Goal: Find specific page/section: Find specific page/section

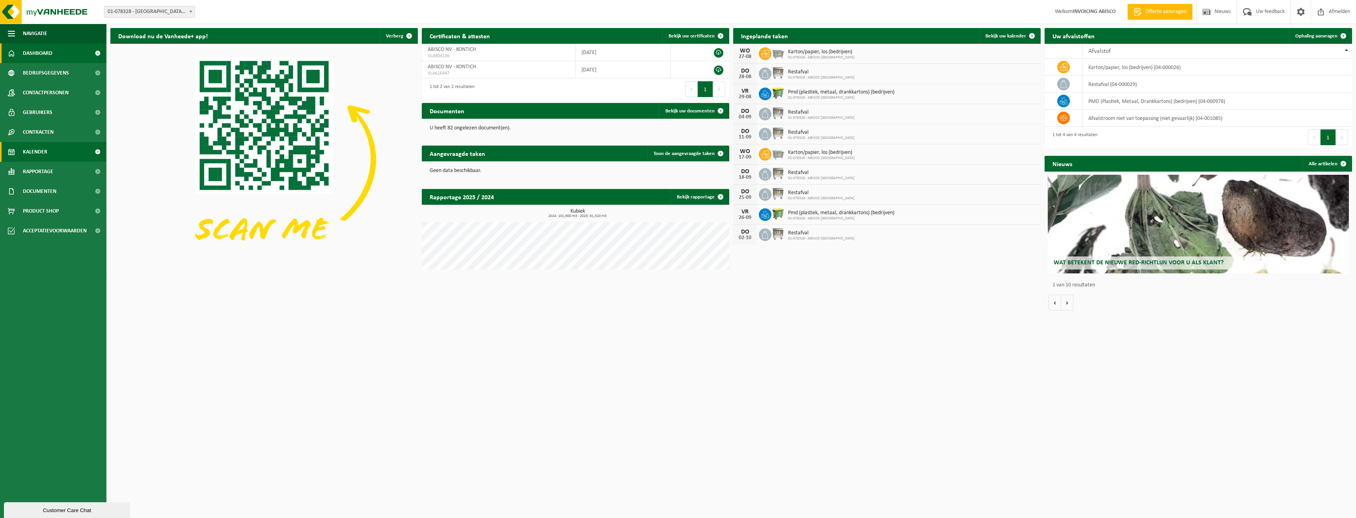
click at [45, 152] on span "Kalender" at bounding box center [35, 152] width 24 height 20
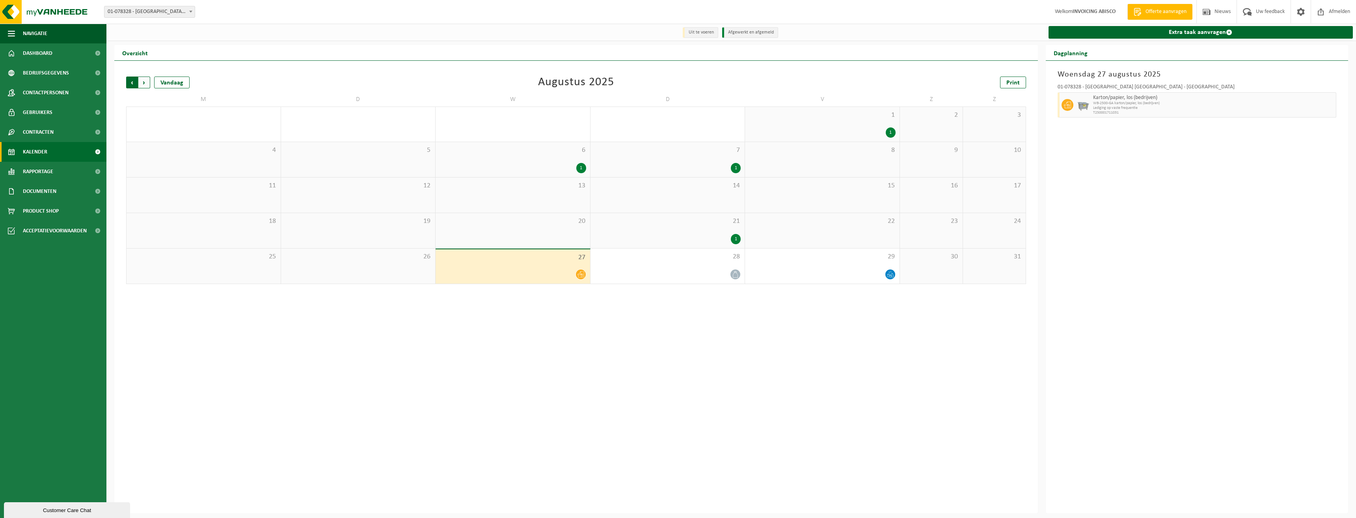
click at [142, 79] on span "Volgende" at bounding box center [144, 82] width 12 height 12
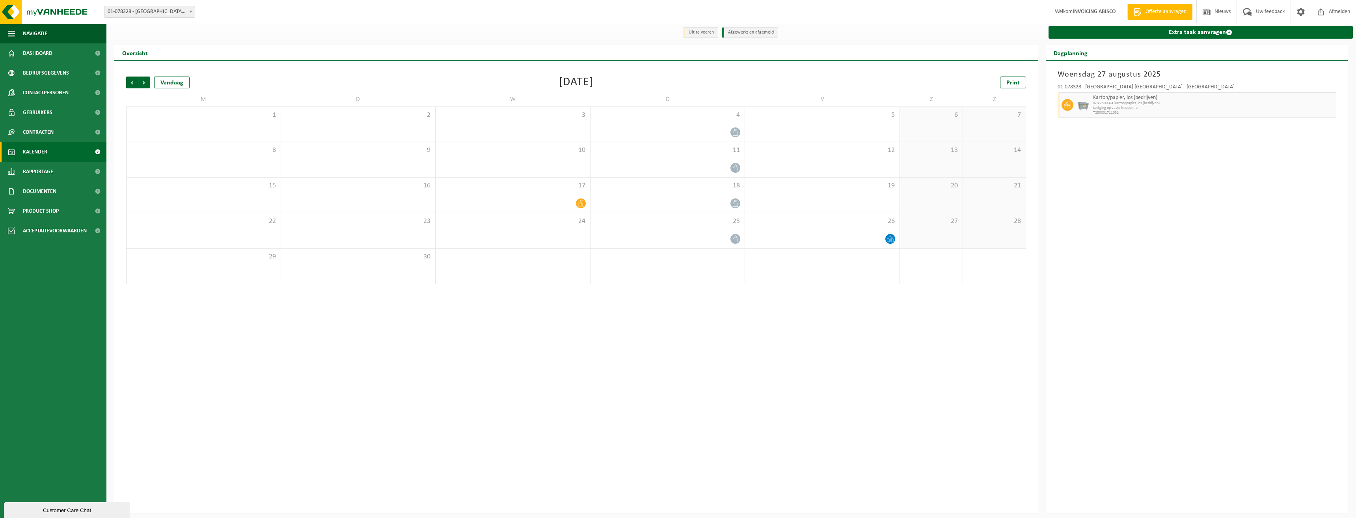
click at [142, 79] on span "Volgende" at bounding box center [144, 82] width 12 height 12
click at [1335, 15] on span "Afmelden" at bounding box center [1339, 11] width 25 height 23
